Goal: Browse casually: Explore the website without a specific task or goal

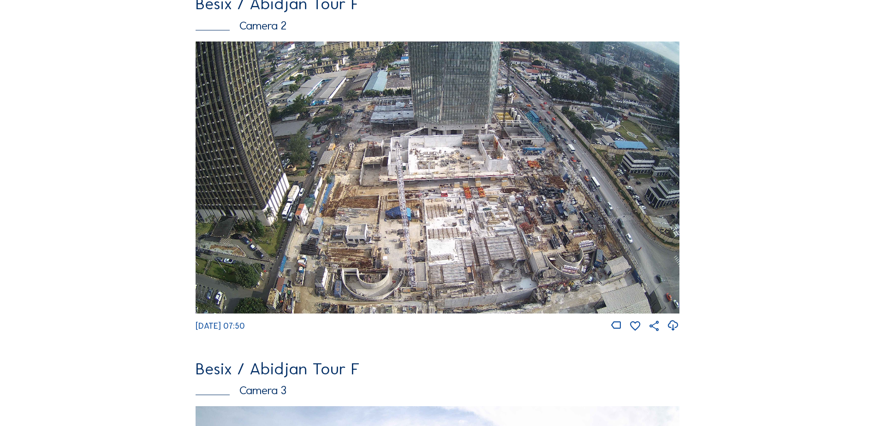
scroll to position [461, 0]
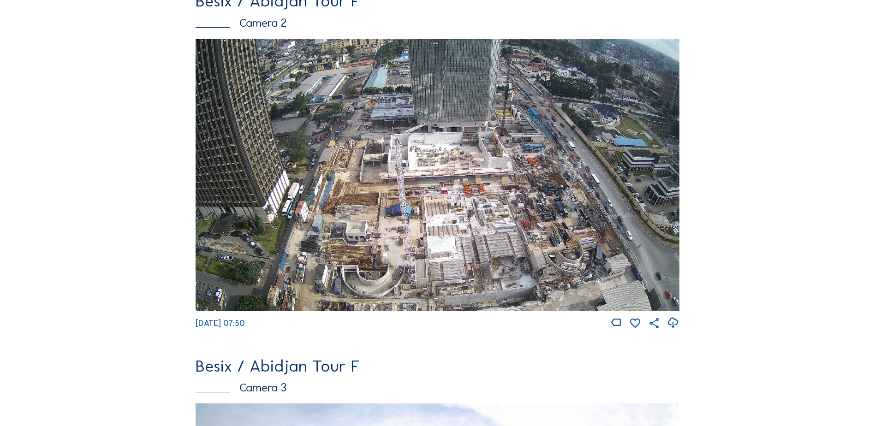
click at [340, 212] on img at bounding box center [438, 175] width 484 height 272
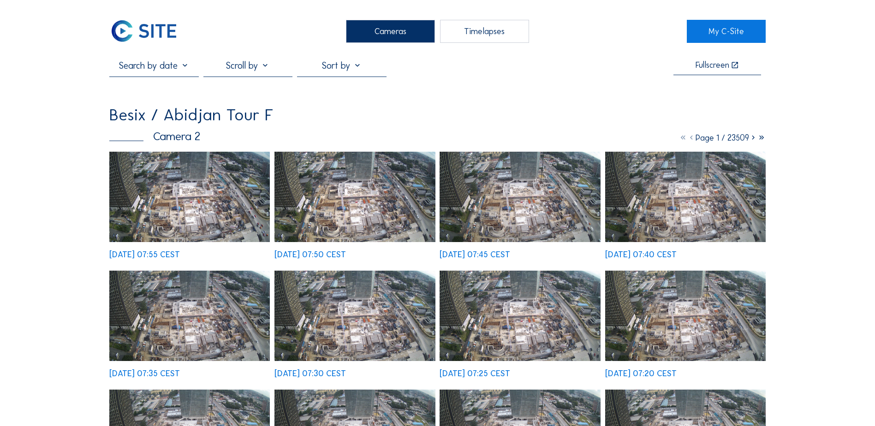
click at [169, 224] on img at bounding box center [189, 197] width 161 height 90
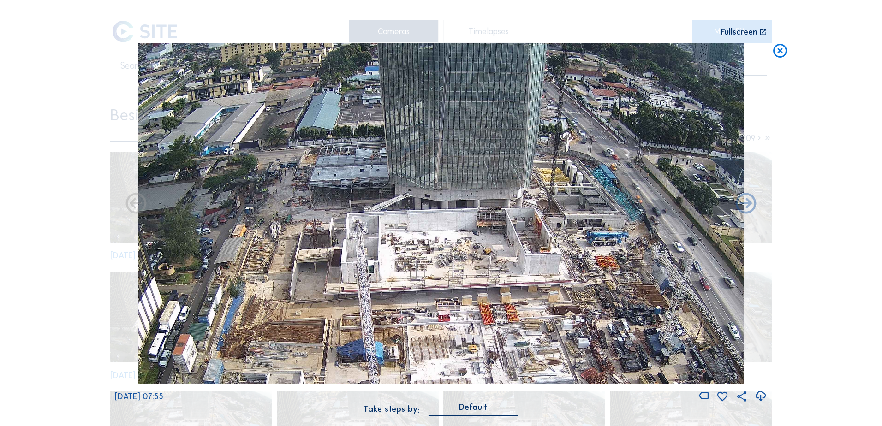
drag, startPoint x: 422, startPoint y: 206, endPoint x: 411, endPoint y: 240, distance: 35.9
click at [411, 240] on img at bounding box center [441, 213] width 606 height 341
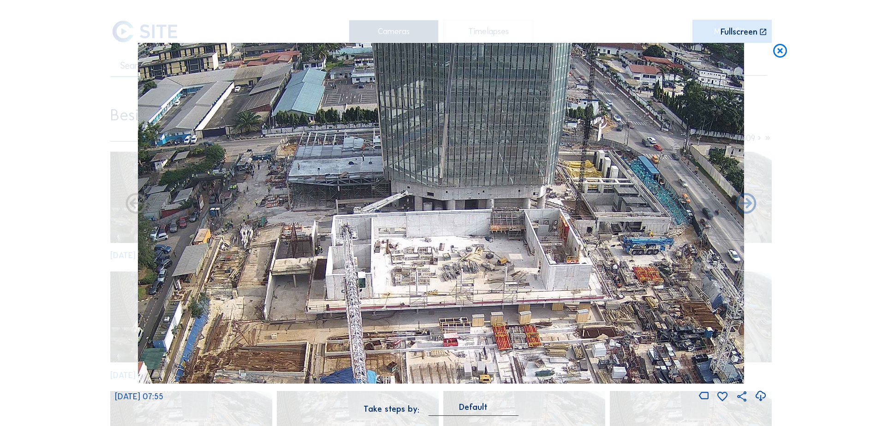
drag, startPoint x: 411, startPoint y: 217, endPoint x: 401, endPoint y: 233, distance: 18.4
click at [401, 233] on img at bounding box center [441, 213] width 606 height 341
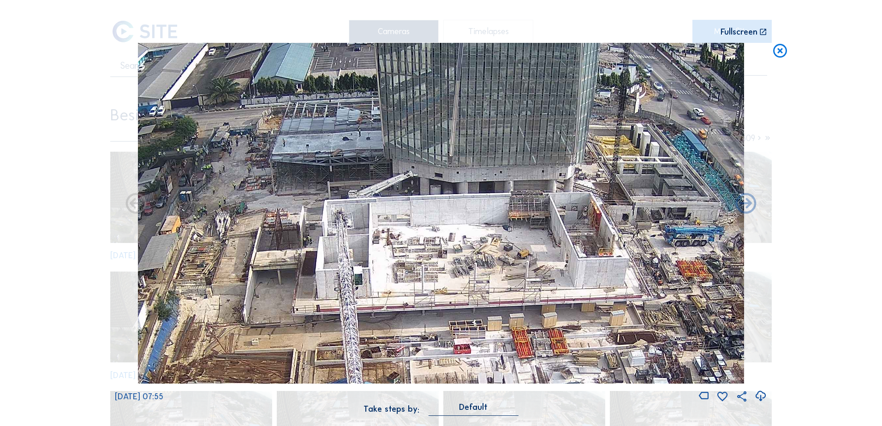
drag, startPoint x: 484, startPoint y: 311, endPoint x: 485, endPoint y: 275, distance: 36.4
click at [485, 275] on img at bounding box center [441, 213] width 606 height 341
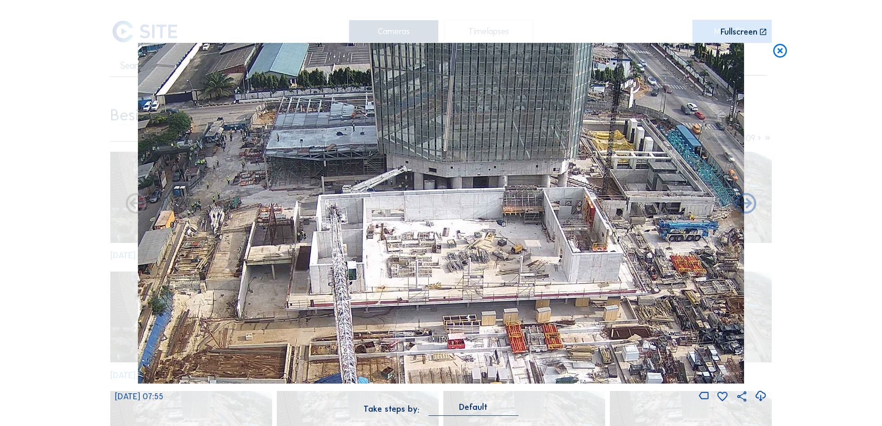
drag, startPoint x: 477, startPoint y: 276, endPoint x: 471, endPoint y: 270, distance: 8.5
click at [471, 270] on img at bounding box center [441, 213] width 606 height 341
drag, startPoint x: 465, startPoint y: 332, endPoint x: 439, endPoint y: 112, distance: 221.5
click at [439, 113] on img at bounding box center [441, 213] width 606 height 341
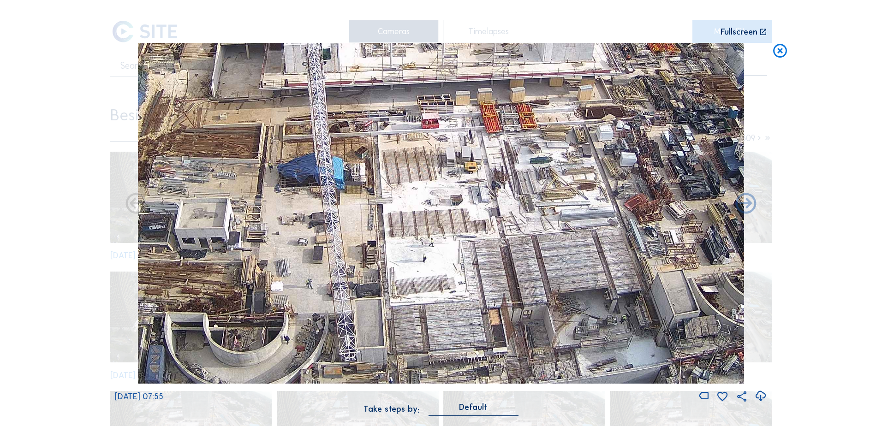
drag, startPoint x: 498, startPoint y: 263, endPoint x: 443, endPoint y: 132, distance: 141.4
click at [443, 132] on img at bounding box center [441, 213] width 606 height 341
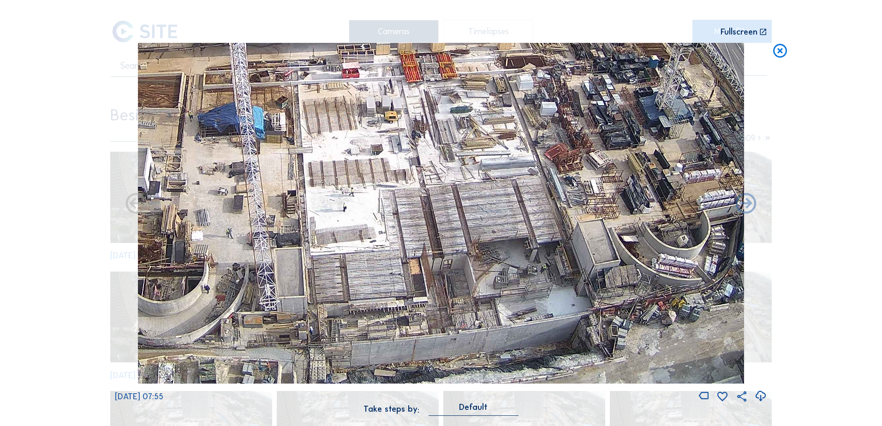
drag, startPoint x: 523, startPoint y: 196, endPoint x: 499, endPoint y: 197, distance: 24.0
click at [499, 197] on img at bounding box center [441, 213] width 606 height 341
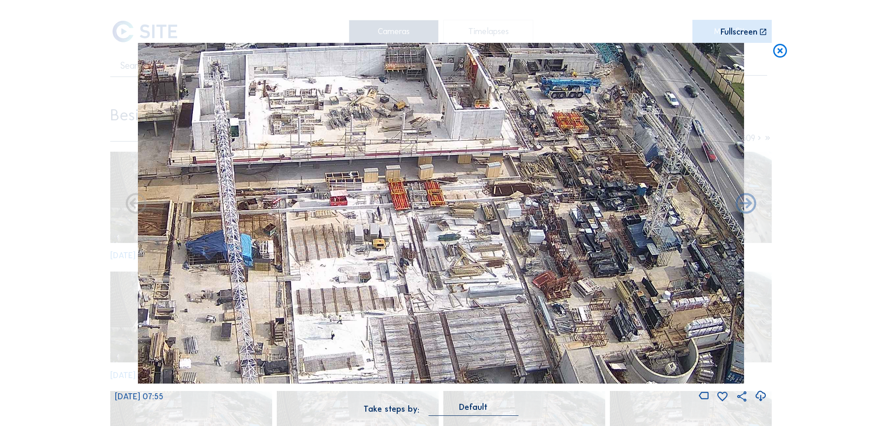
drag, startPoint x: 537, startPoint y: 244, endPoint x: 523, endPoint y: 174, distance: 71.5
click at [536, 246] on img at bounding box center [441, 213] width 606 height 341
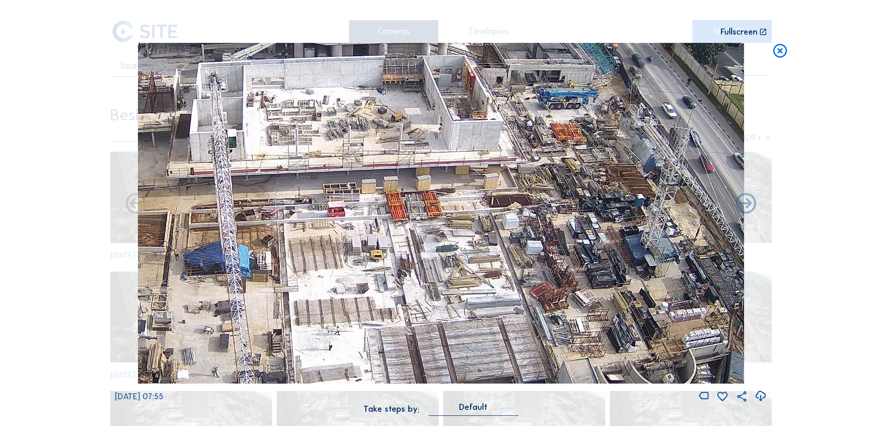
drag, startPoint x: 521, startPoint y: 181, endPoint x: 522, endPoint y: 276, distance: 95.0
click at [522, 285] on img at bounding box center [441, 213] width 606 height 341
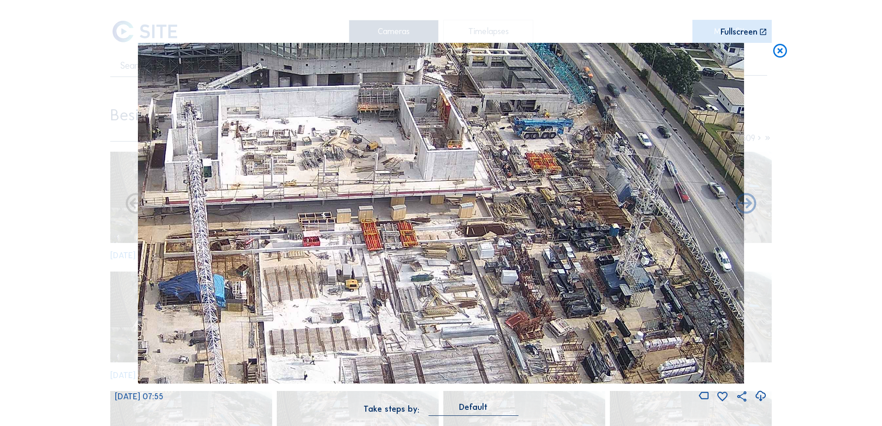
drag, startPoint x: 532, startPoint y: 252, endPoint x: 515, endPoint y: 198, distance: 56.6
click at [515, 198] on img at bounding box center [441, 213] width 606 height 341
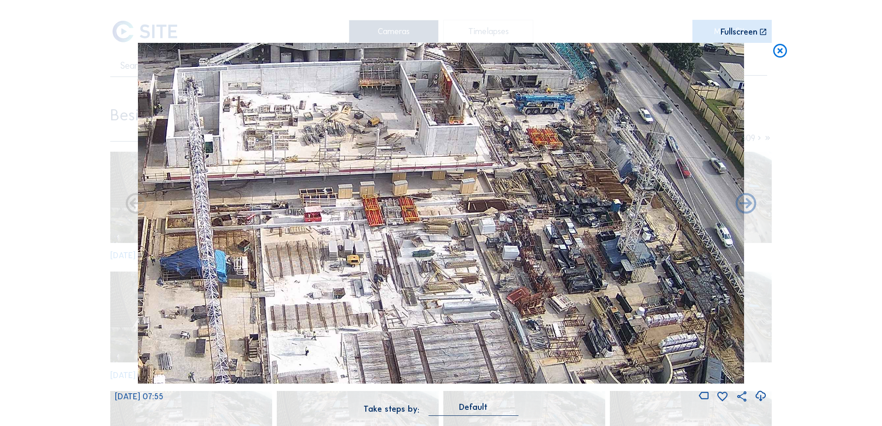
drag, startPoint x: 519, startPoint y: 242, endPoint x: 520, endPoint y: 217, distance: 24.9
click at [520, 217] on img at bounding box center [441, 213] width 606 height 341
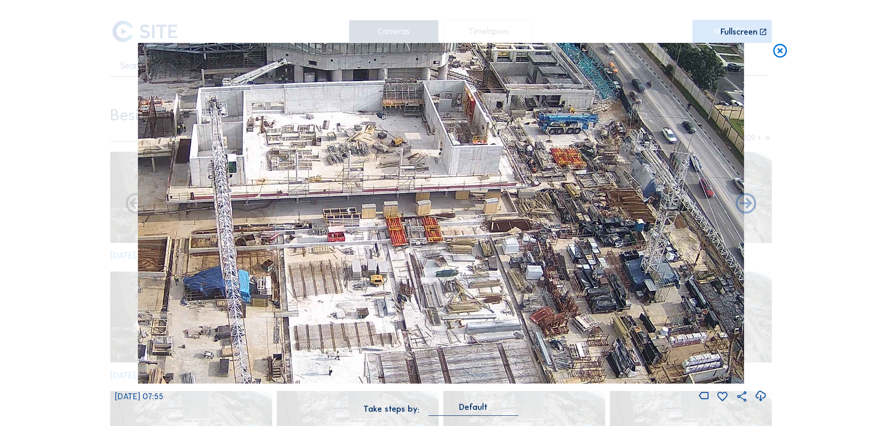
drag, startPoint x: 520, startPoint y: 217, endPoint x: 544, endPoint y: 237, distance: 31.4
click at [544, 237] on img at bounding box center [441, 213] width 606 height 341
